Goal: Transaction & Acquisition: Purchase product/service

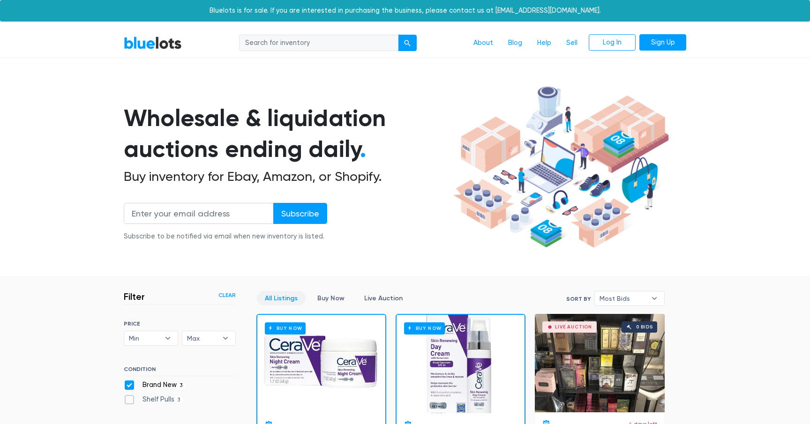
click at [290, 40] on input "search" at bounding box center [318, 43] width 159 height 17
paste input "carmex"
type input "carmex"
click at [398, 35] on button "submit" at bounding box center [407, 43] width 19 height 17
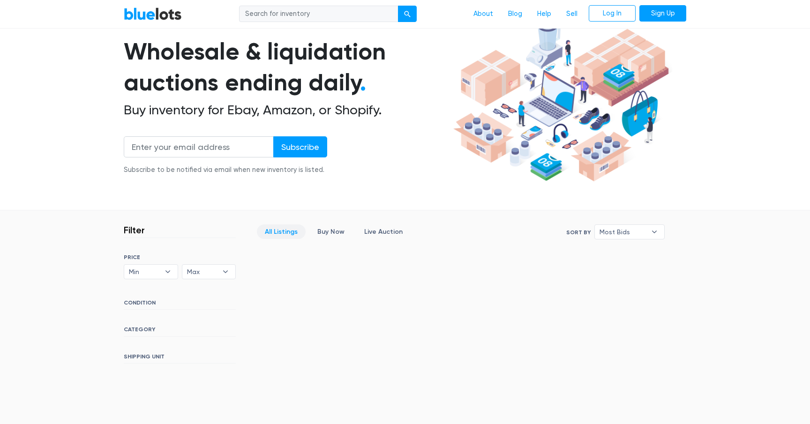
scroll to position [198, 0]
